Goal: Task Accomplishment & Management: Manage account settings

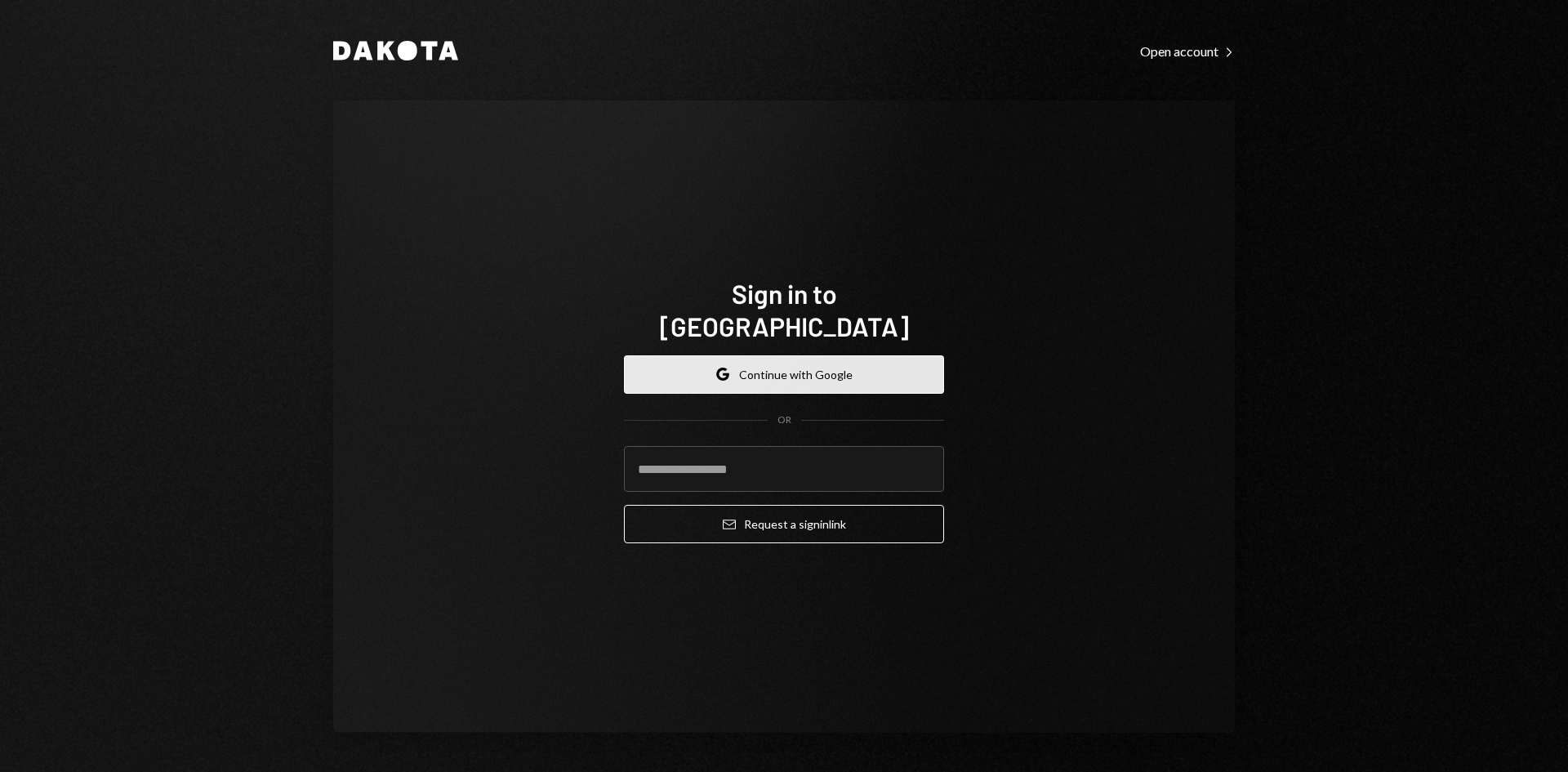
click at [879, 368] on button "Google Continue with Google" at bounding box center [784, 375] width 320 height 38
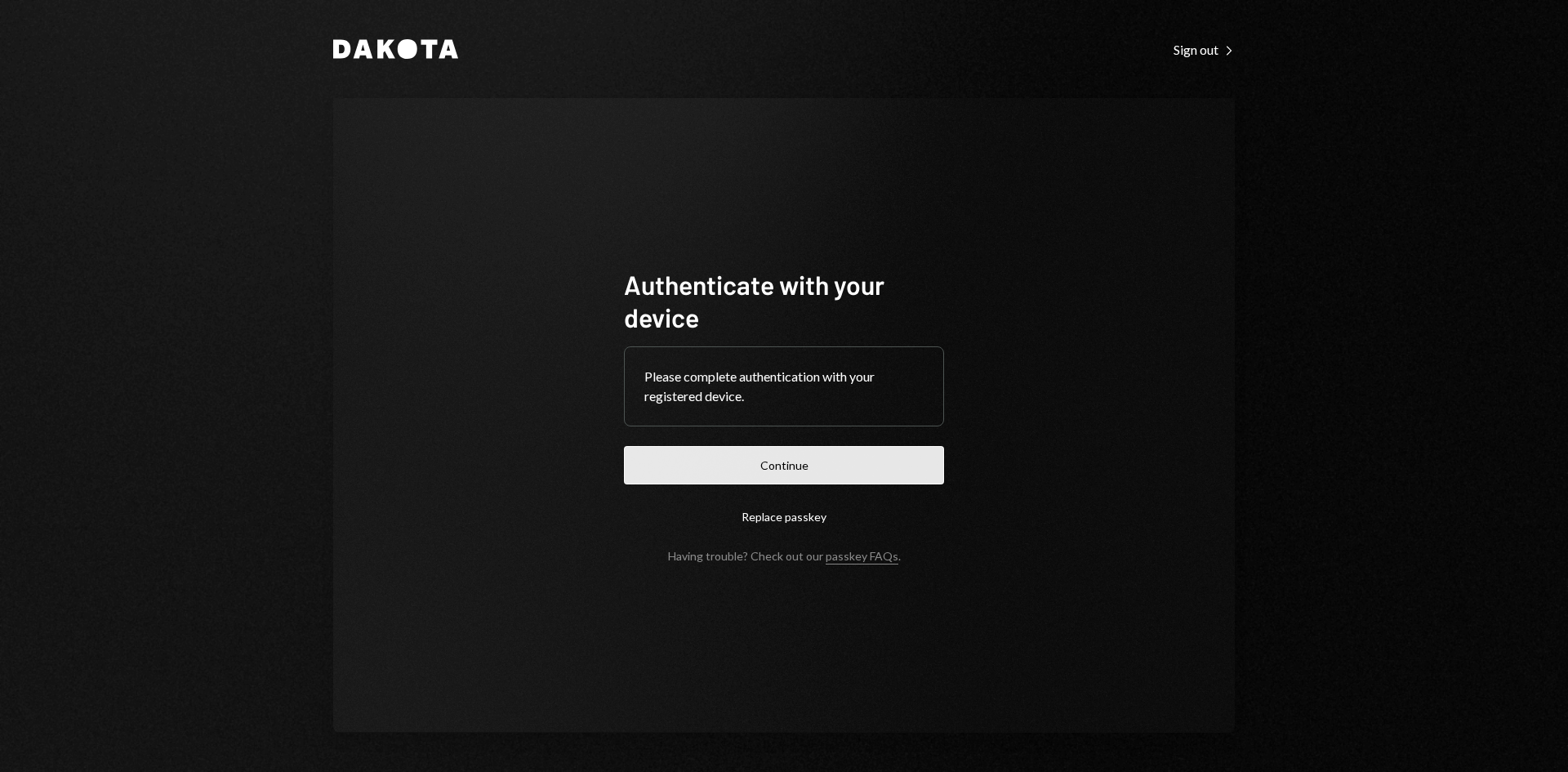
click at [822, 462] on button "Continue" at bounding box center [784, 465] width 320 height 38
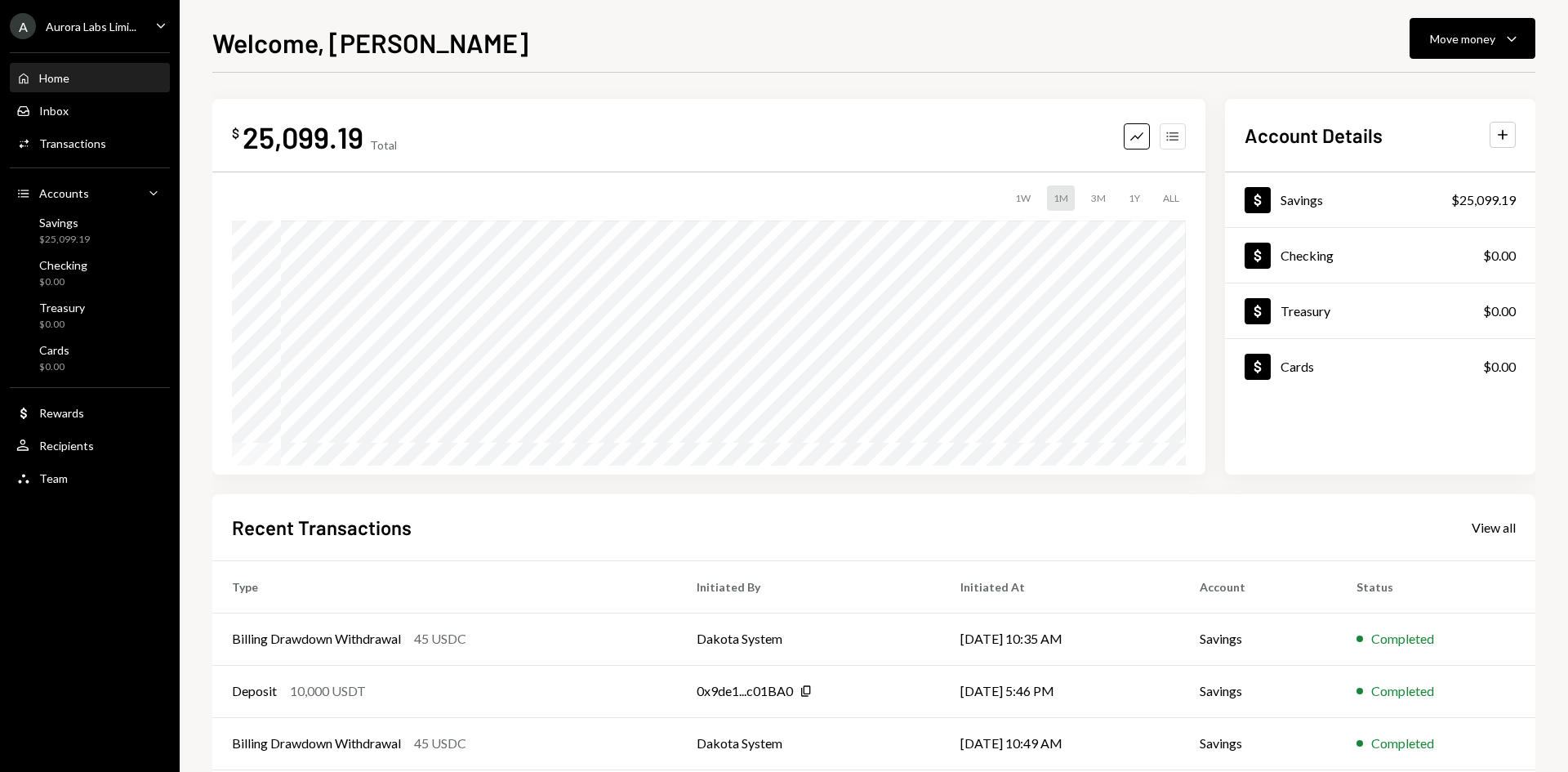
click at [1174, 135] on icon "Accounts" at bounding box center [1172, 136] width 17 height 17
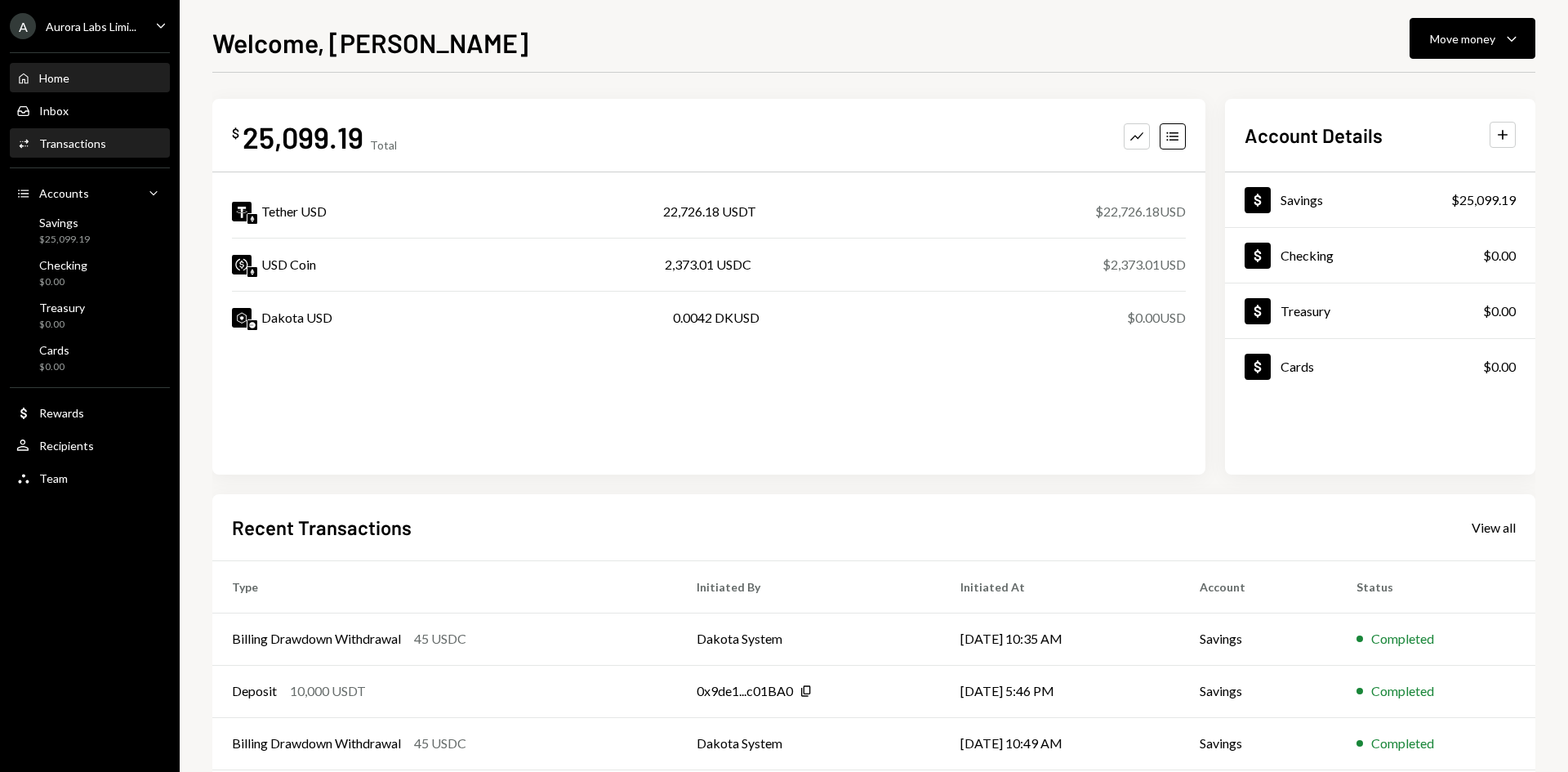
click at [84, 153] on div "Activities Transactions" at bounding box center [90, 143] width 147 height 28
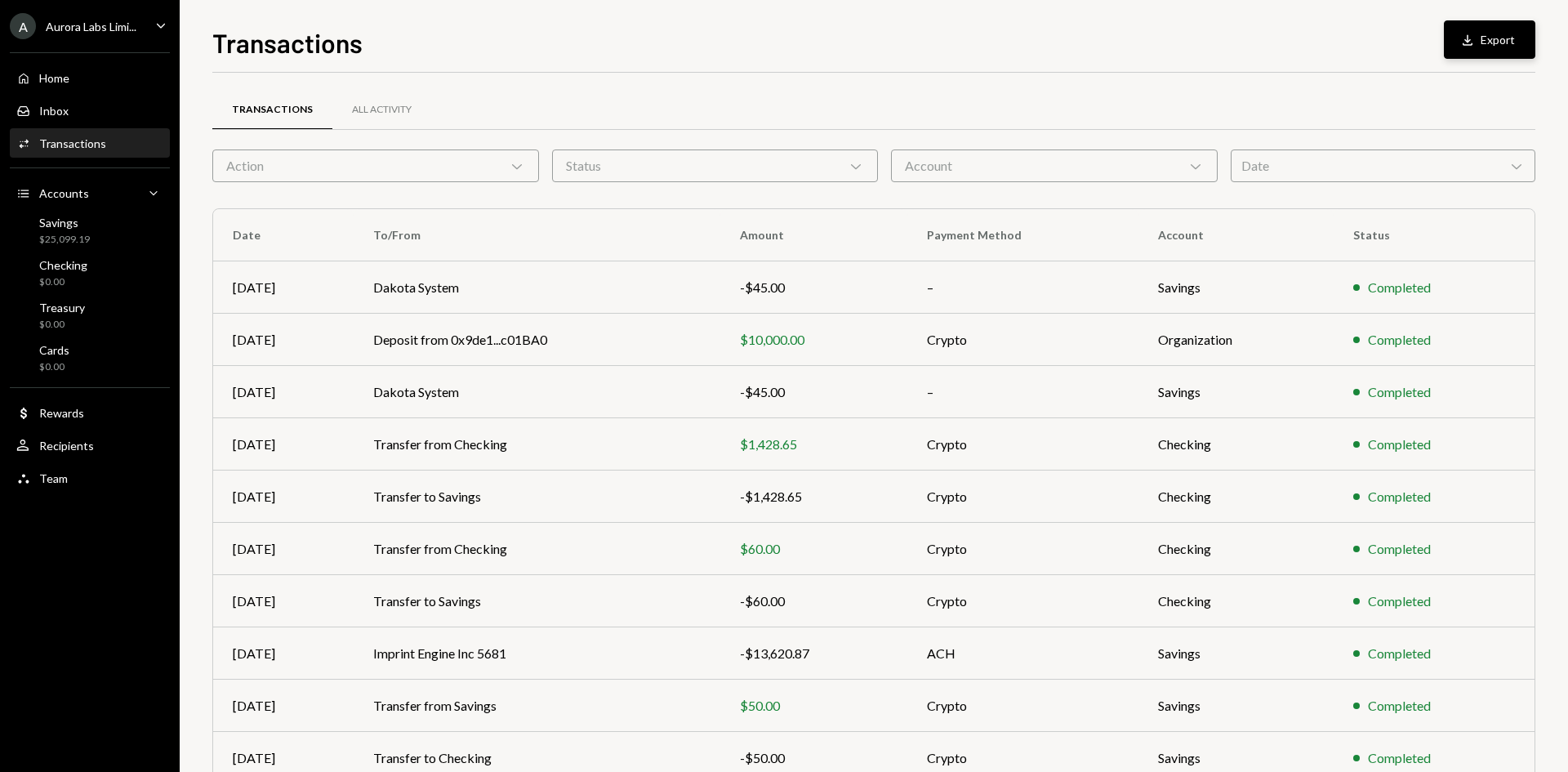
click at [1483, 43] on button "Download Export" at bounding box center [1489, 39] width 91 height 38
